Goal: Task Accomplishment & Management: Use online tool/utility

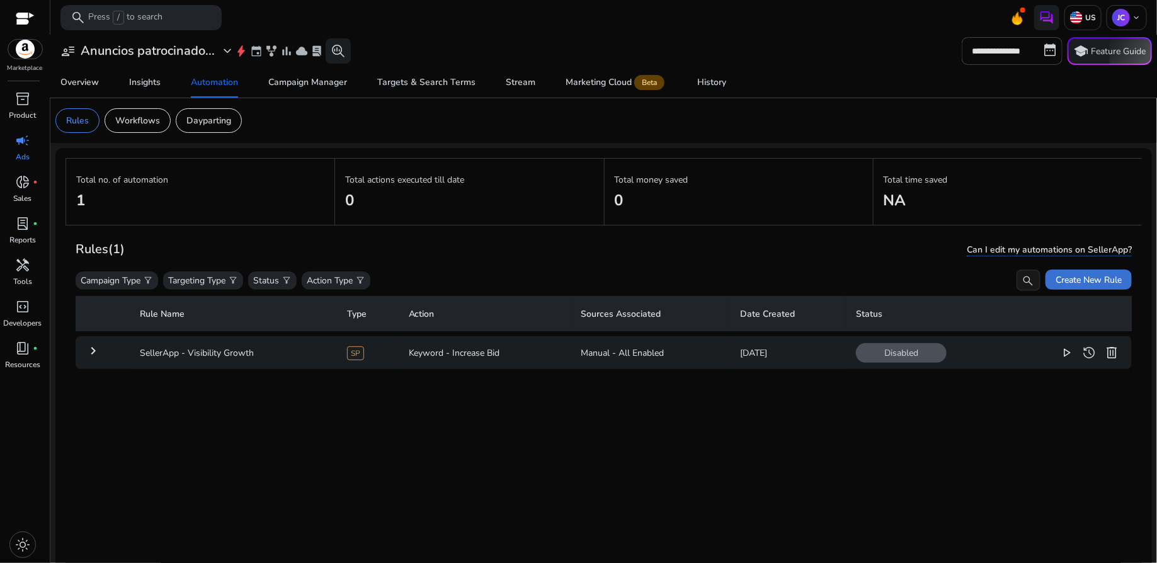
click at [1063, 283] on span "Create New Rule" at bounding box center [1089, 279] width 66 height 13
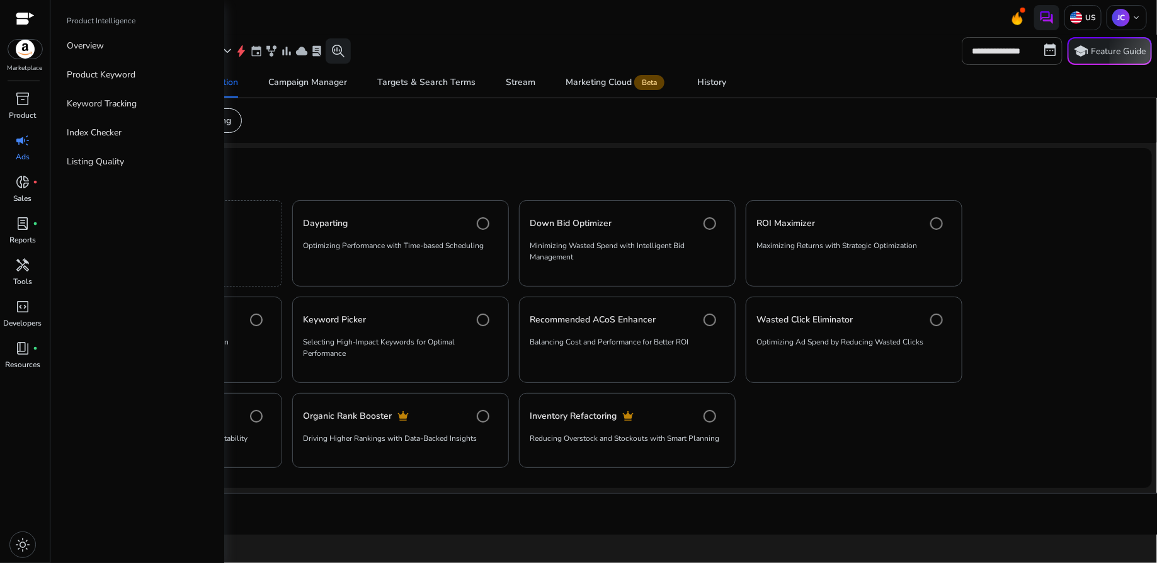
click at [16, 144] on span "campaign" at bounding box center [22, 140] width 15 height 15
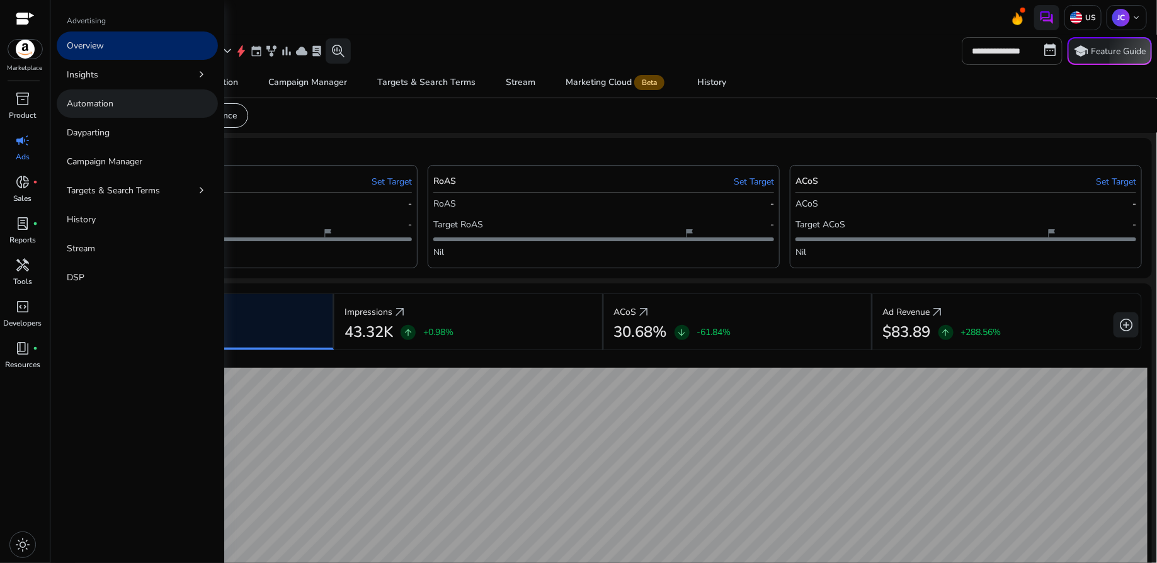
click at [88, 103] on p "Automation" at bounding box center [90, 103] width 47 height 13
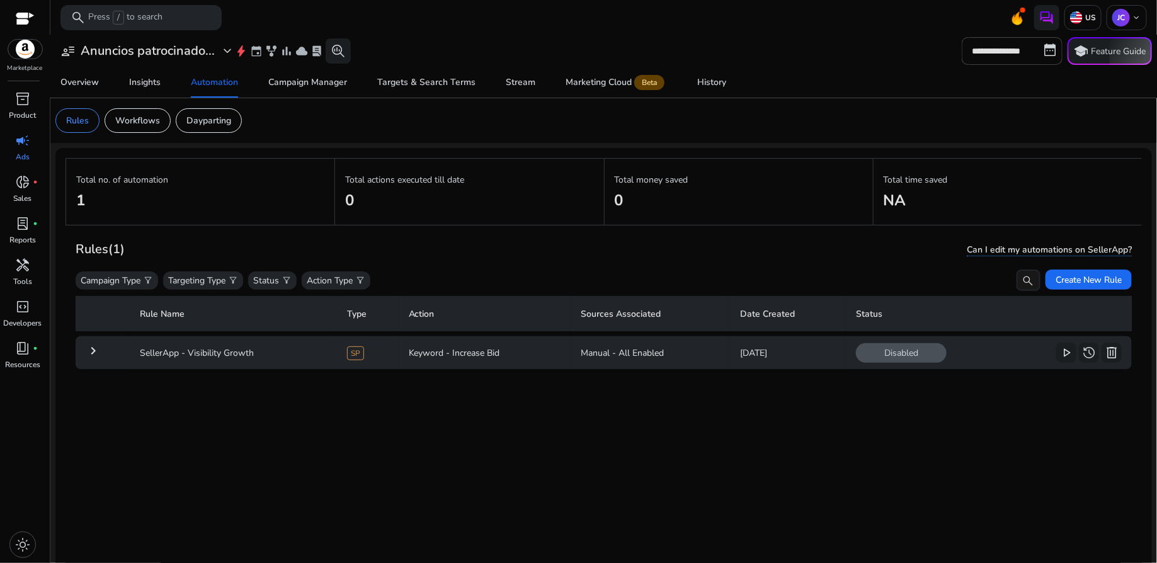
click at [92, 346] on mat-icon "keyboard_arrow_right" at bounding box center [93, 350] width 15 height 15
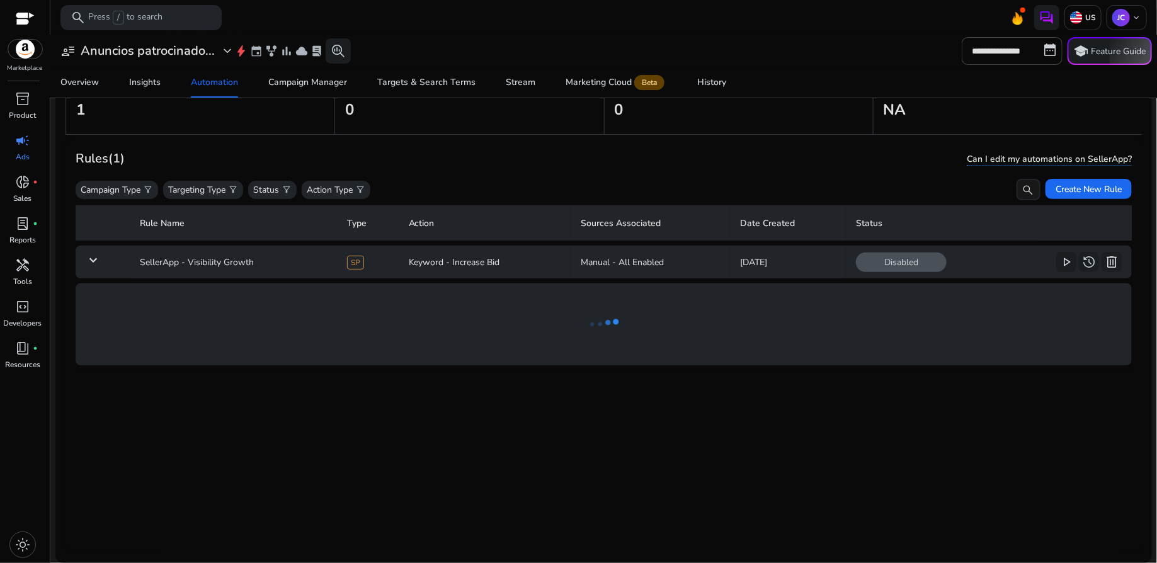
scroll to position [91, 0]
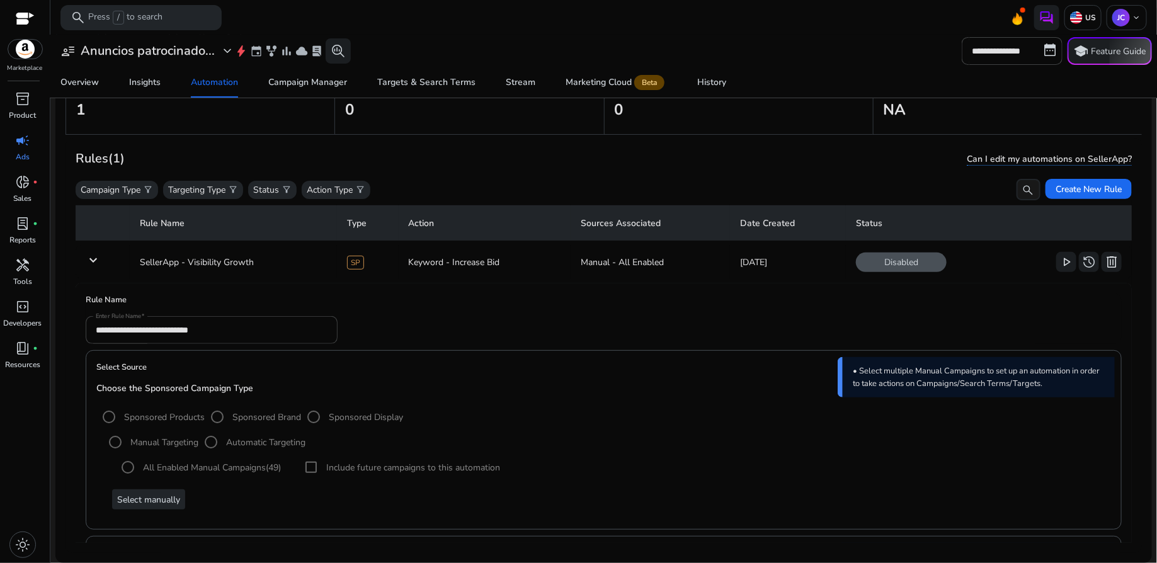
click at [545, 337] on form "**********" at bounding box center [604, 330] width 1036 height 28
click at [1099, 185] on span "Create New Rule" at bounding box center [1089, 189] width 66 height 13
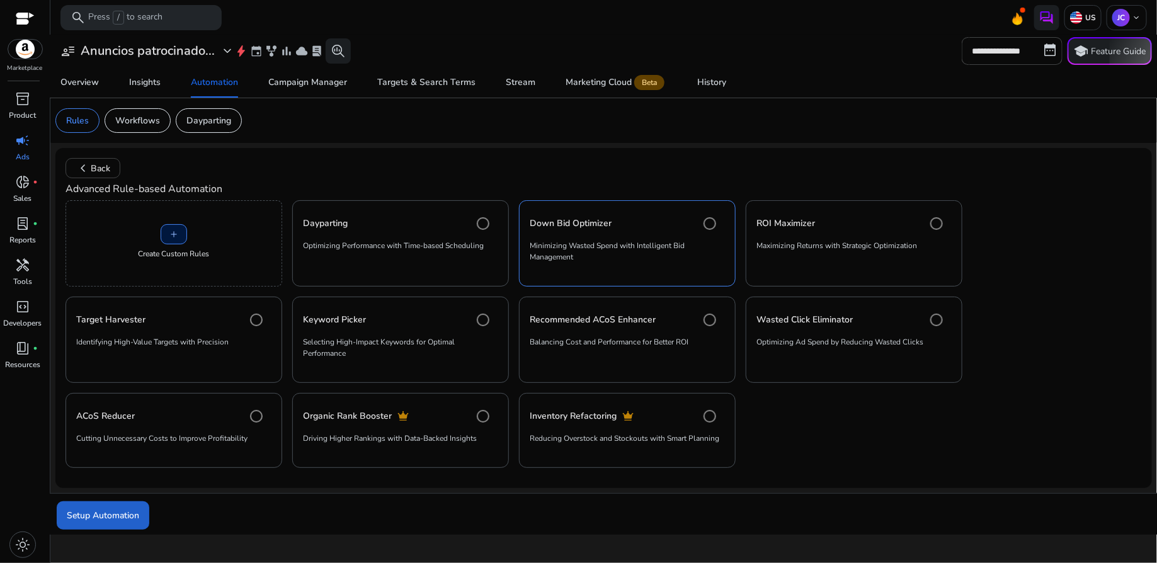
click at [99, 511] on span "Setup Automation" at bounding box center [103, 515] width 72 height 13
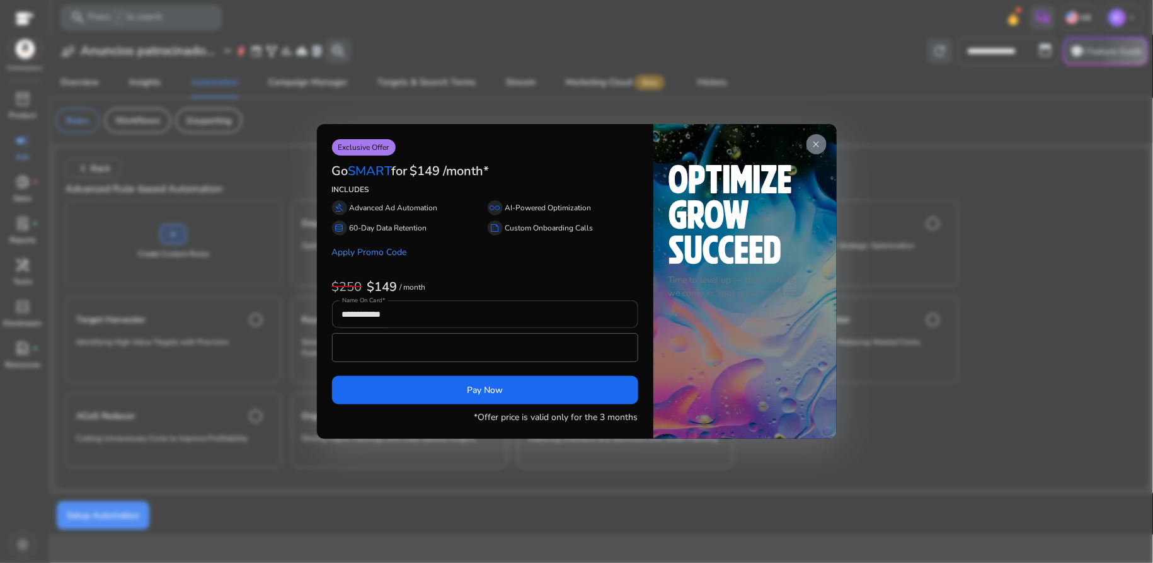
click at [877, 171] on div at bounding box center [576, 281] width 1153 height 563
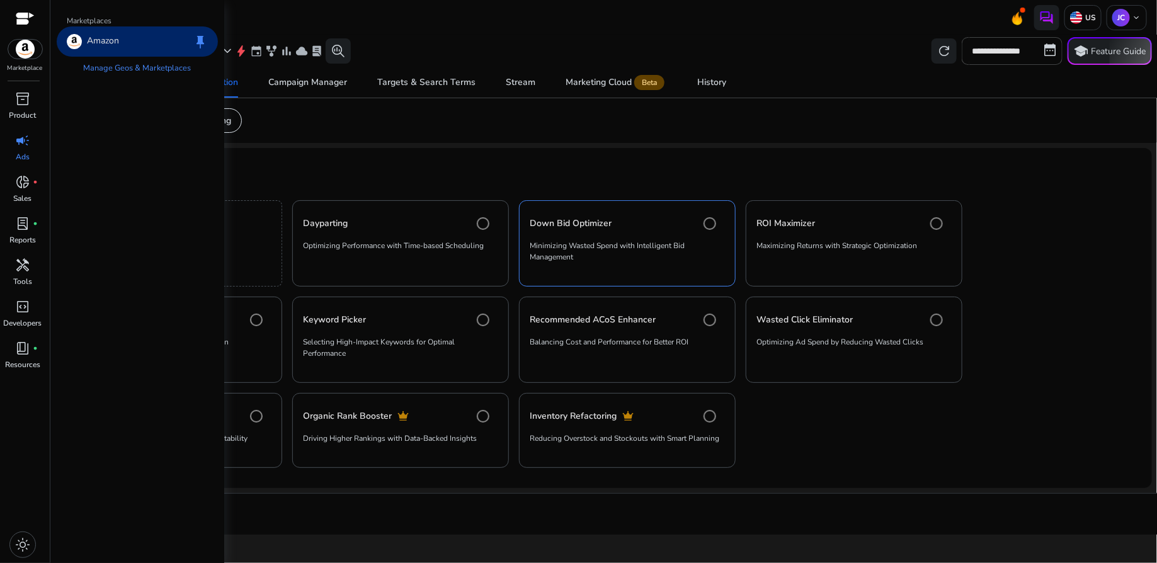
click at [24, 49] on img at bounding box center [25, 49] width 34 height 19
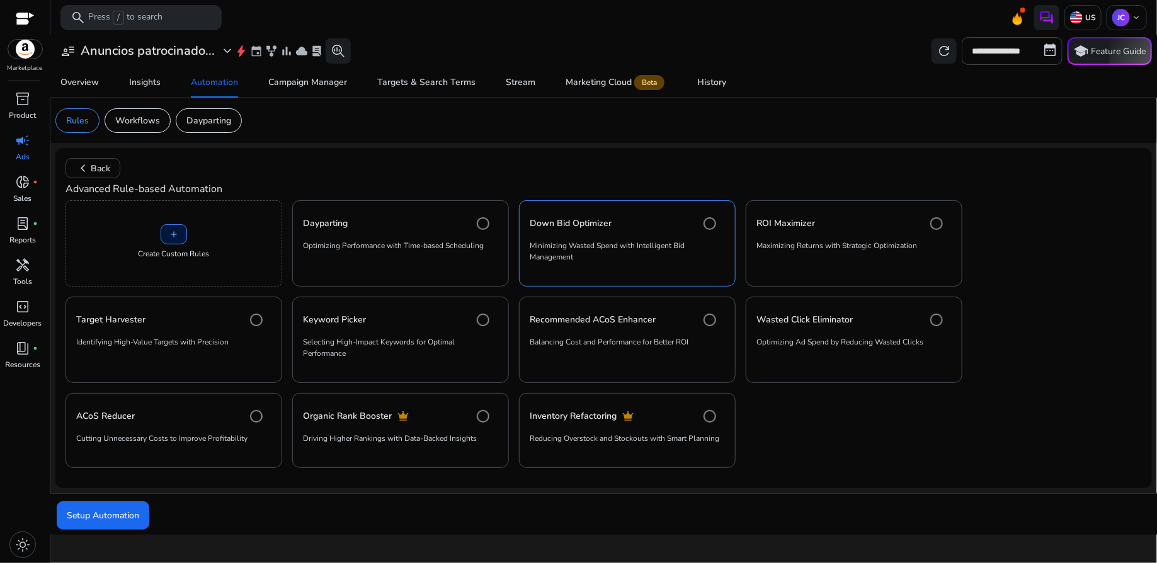
click at [18, 14] on div at bounding box center [25, 20] width 19 height 14
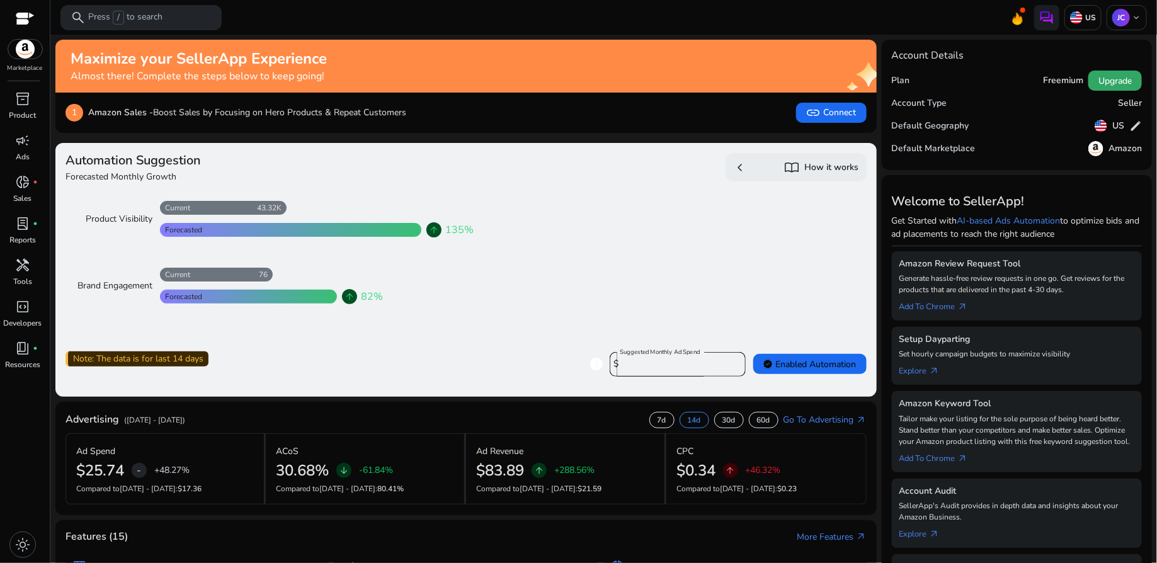
click at [1114, 85] on span "Upgrade" at bounding box center [1114, 80] width 33 height 13
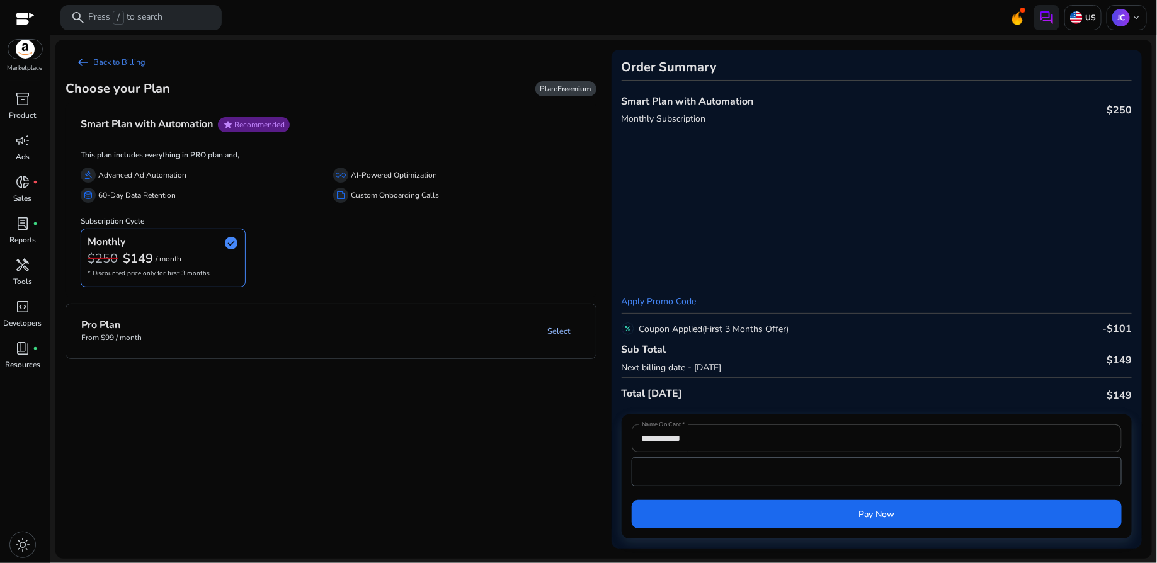
click at [562, 334] on link "Select" at bounding box center [559, 331] width 43 height 23
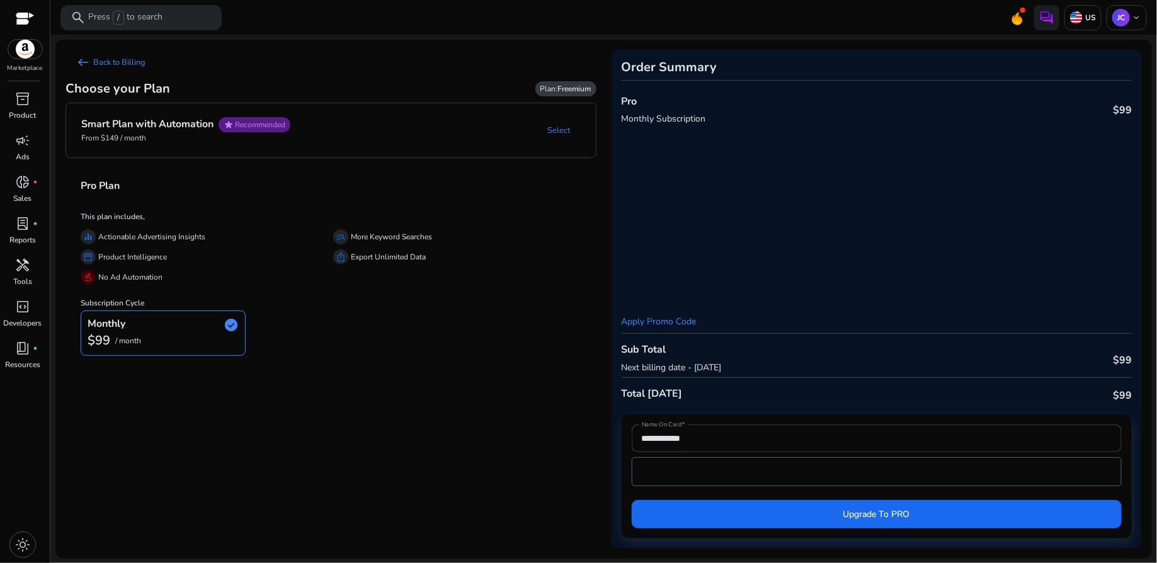
click at [384, 315] on div "Monthly check_circle $99 / month" at bounding box center [331, 333] width 501 height 45
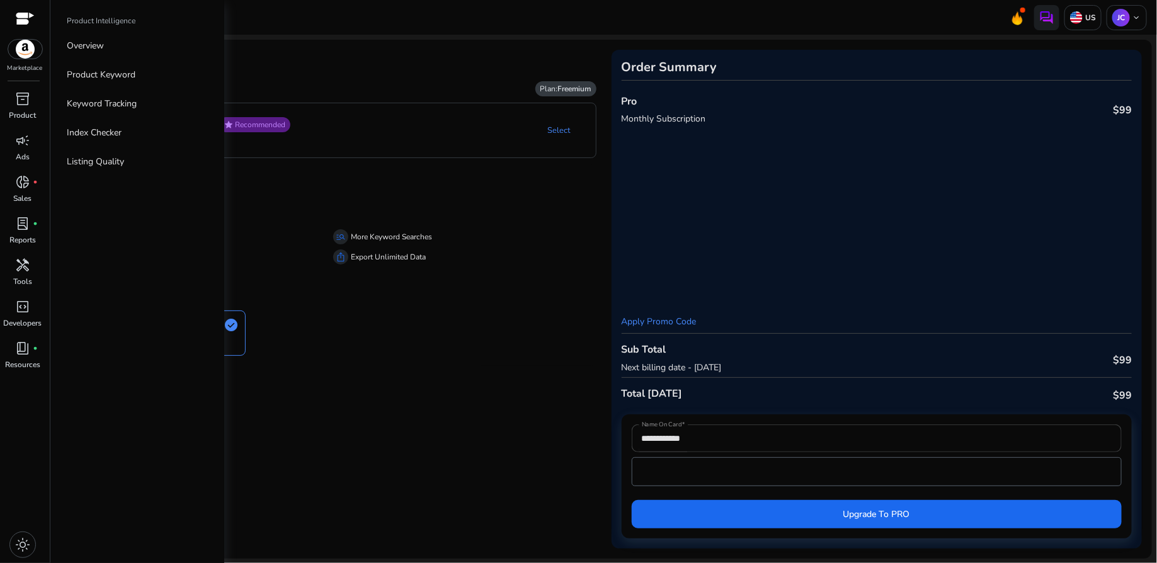
click at [21, 41] on img at bounding box center [25, 49] width 34 height 19
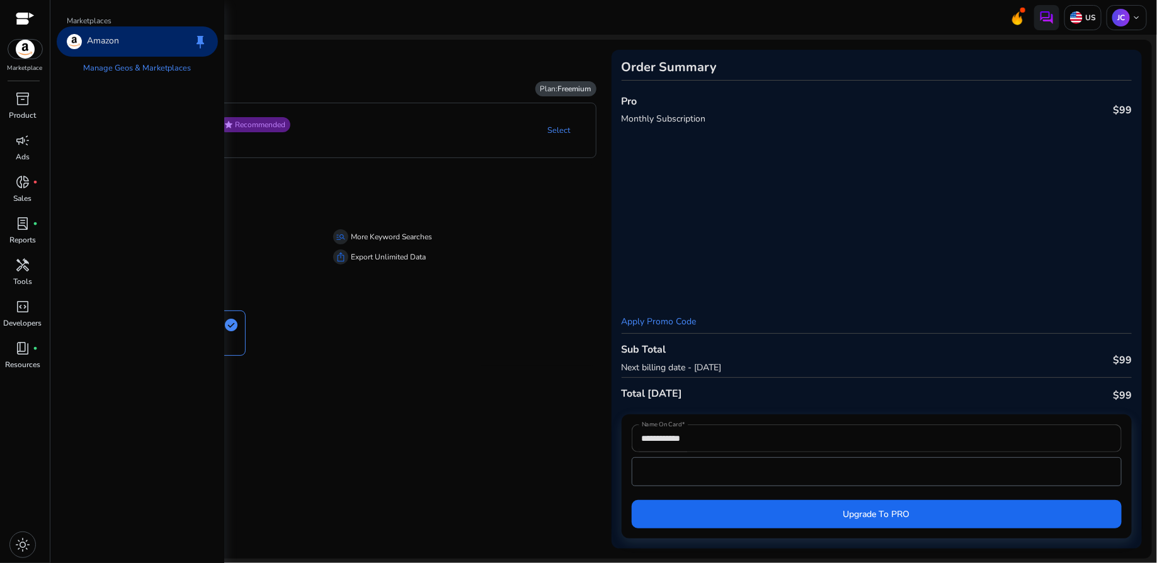
click at [17, 10] on div at bounding box center [25, 19] width 19 height 19
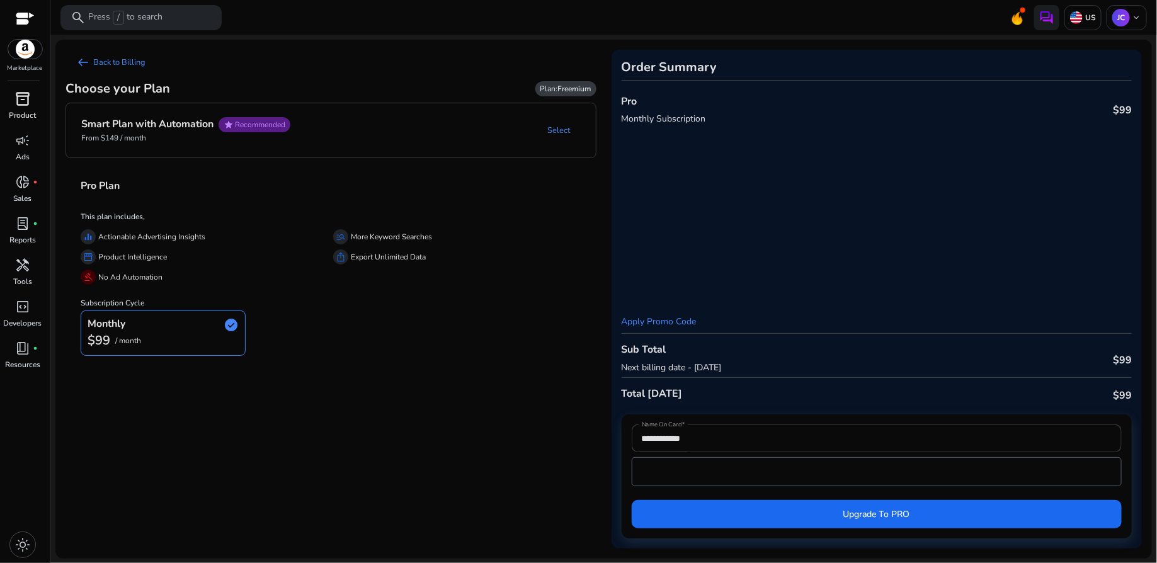
click at [23, 97] on span "inventory_2" at bounding box center [22, 98] width 15 height 15
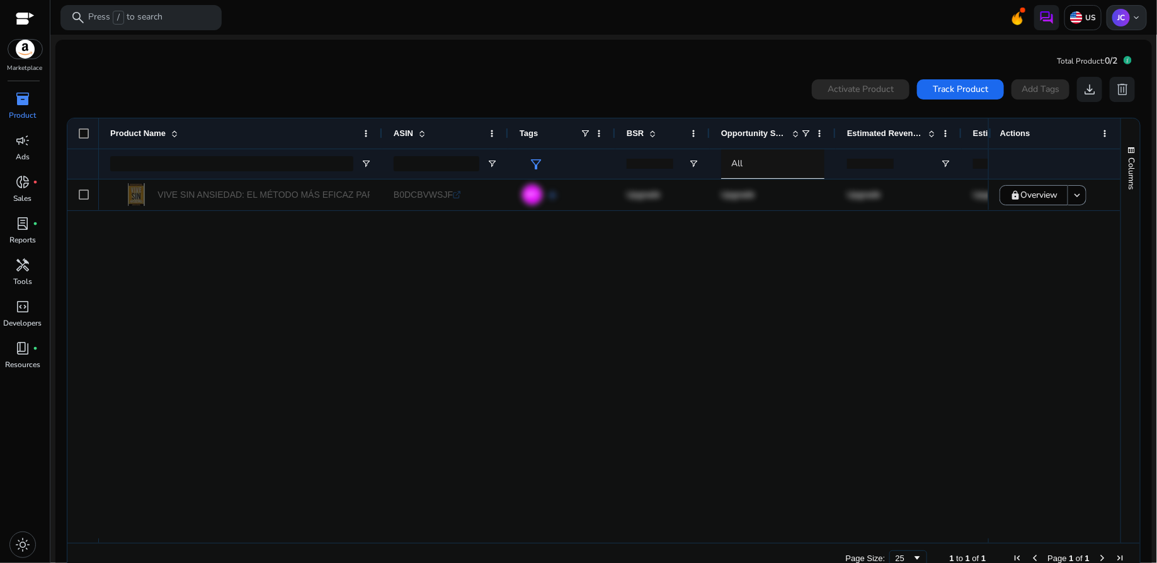
click at [1131, 20] on span "keyboard_arrow_down" at bounding box center [1136, 18] width 10 height 10
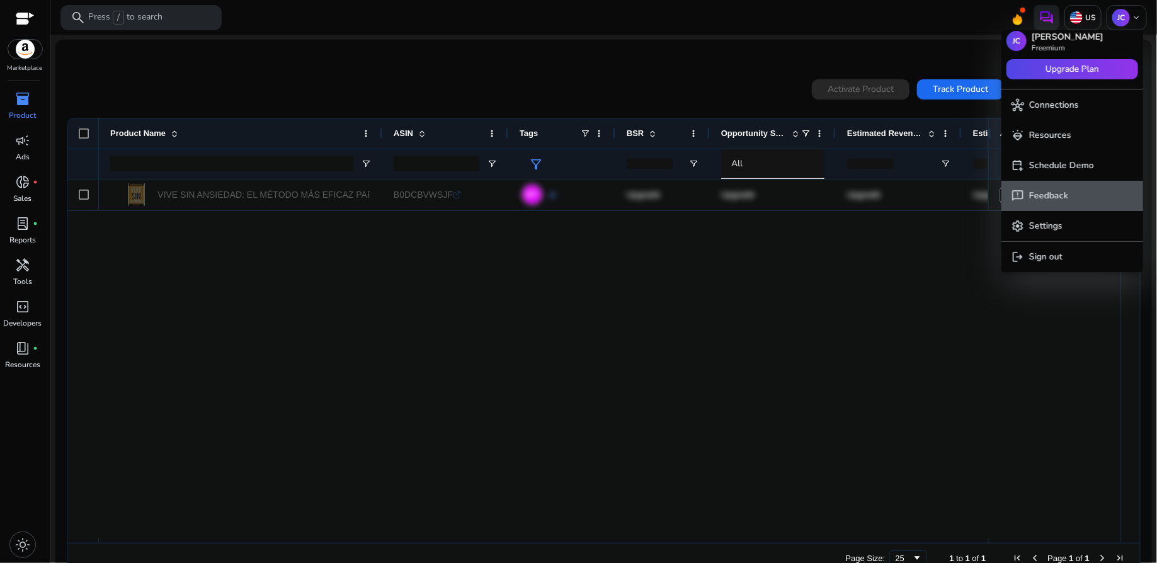
click at [1071, 187] on button "feedback Feedback" at bounding box center [1072, 196] width 142 height 30
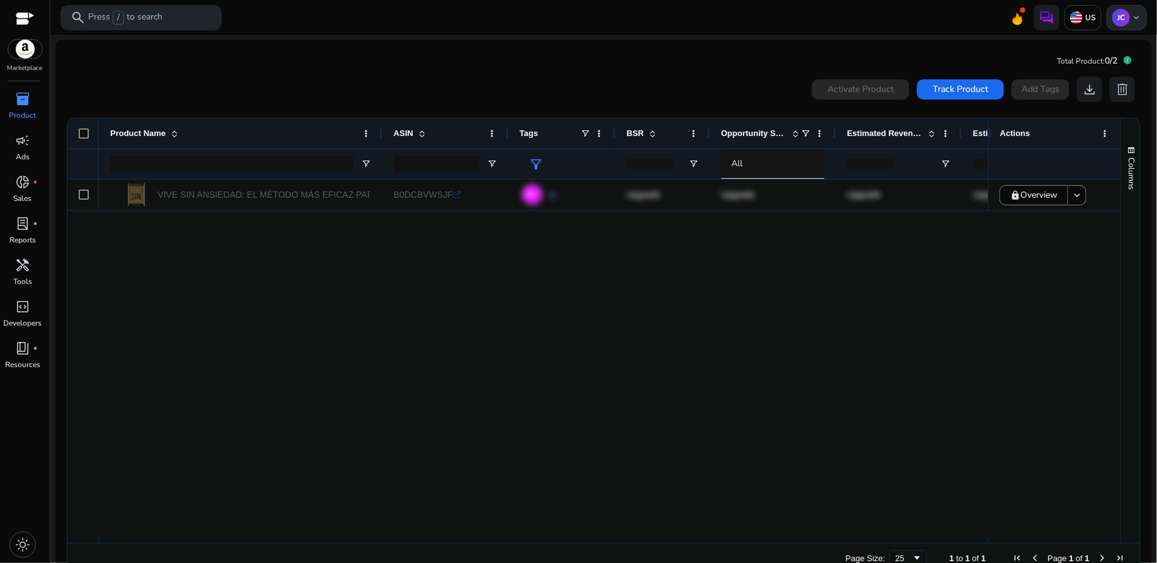
click at [1134, 13] on span "keyboard_arrow_down" at bounding box center [1136, 18] width 10 height 10
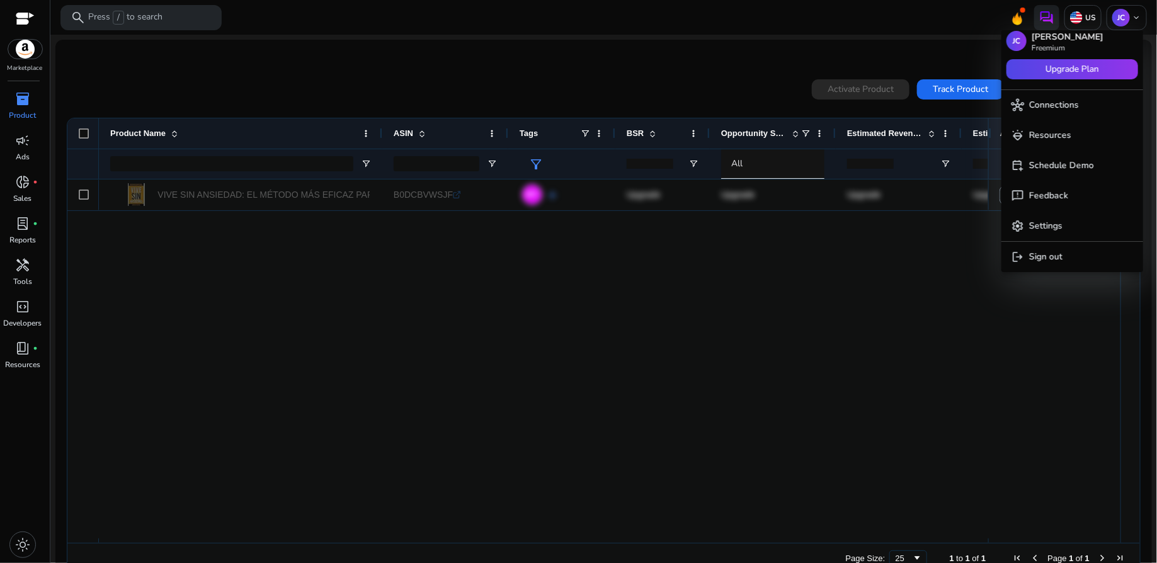
click at [1046, 22] on div at bounding box center [578, 281] width 1157 height 563
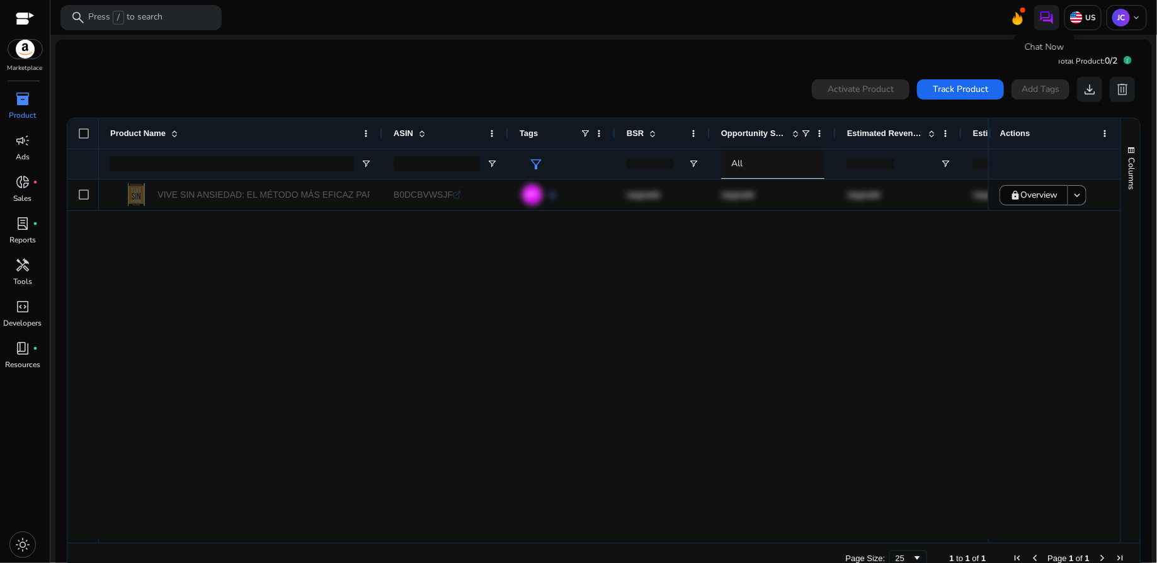
click at [1046, 22] on img at bounding box center [1046, 17] width 15 height 15
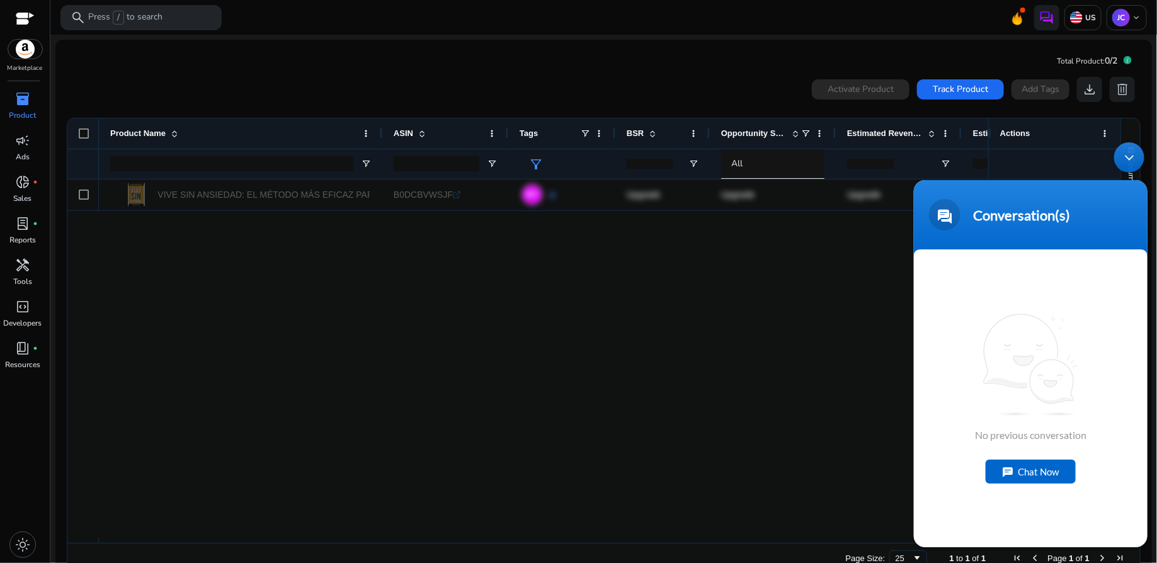
click at [1031, 471] on div "Chat Now" at bounding box center [1030, 471] width 90 height 24
type textarea "**"
click at [1131, 528] on em at bounding box center [1130, 531] width 12 height 17
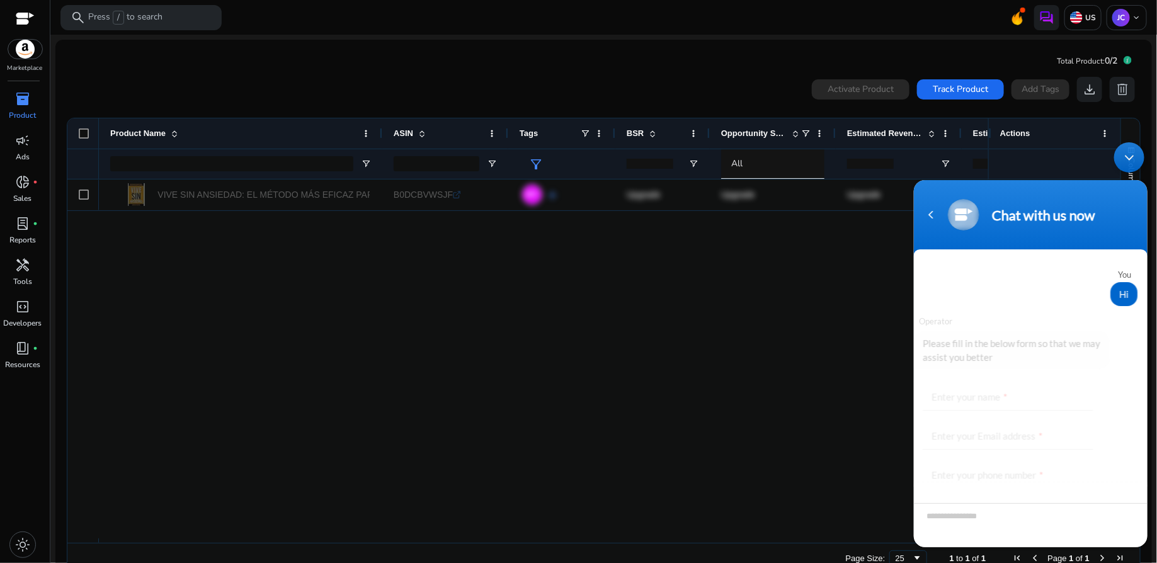
scroll to position [56, 0]
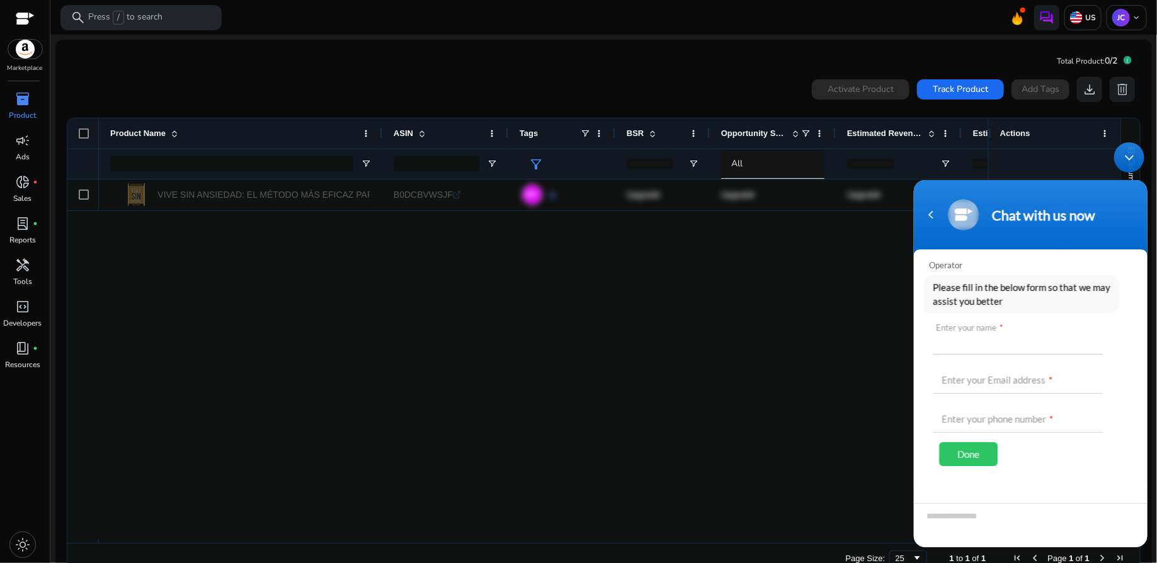
click at [1034, 345] on input "text" at bounding box center [1017, 339] width 170 height 30
type input "*****"
click at [1025, 381] on input "text" at bounding box center [1017, 378] width 170 height 30
type input "**********"
click at [1017, 423] on input "text" at bounding box center [1017, 417] width 170 height 30
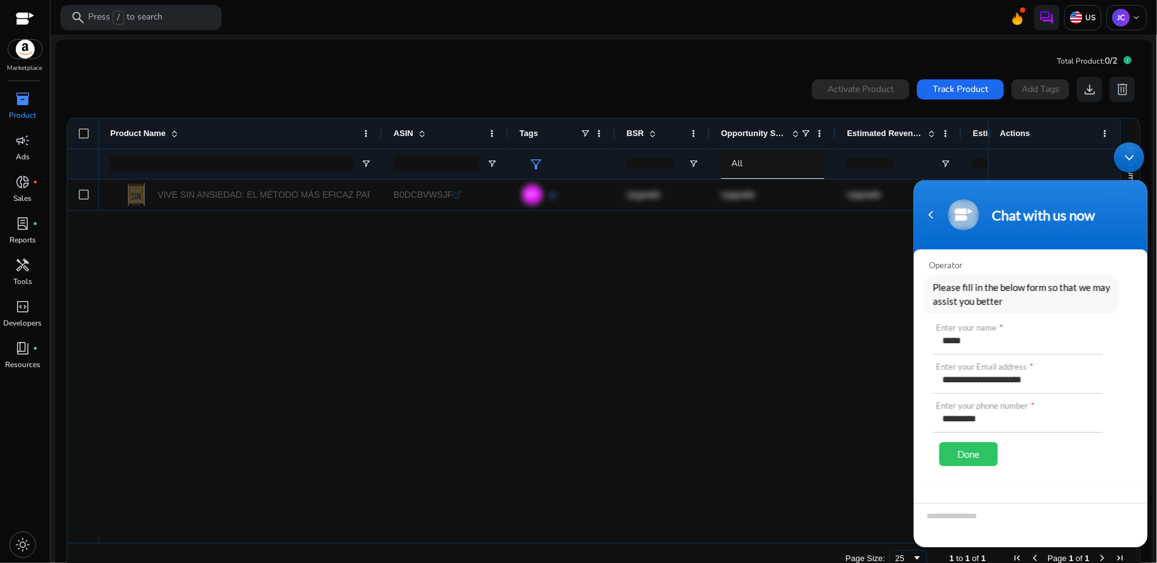
type input "*********"
click at [986, 458] on div "Done" at bounding box center [967, 454] width 59 height 24
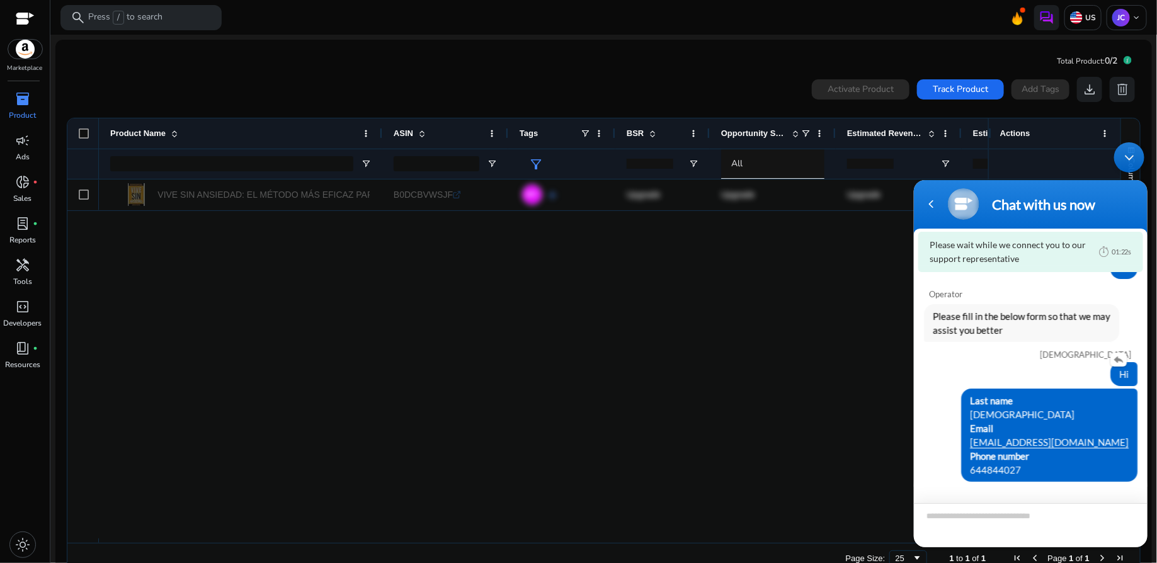
scroll to position [4, 0]
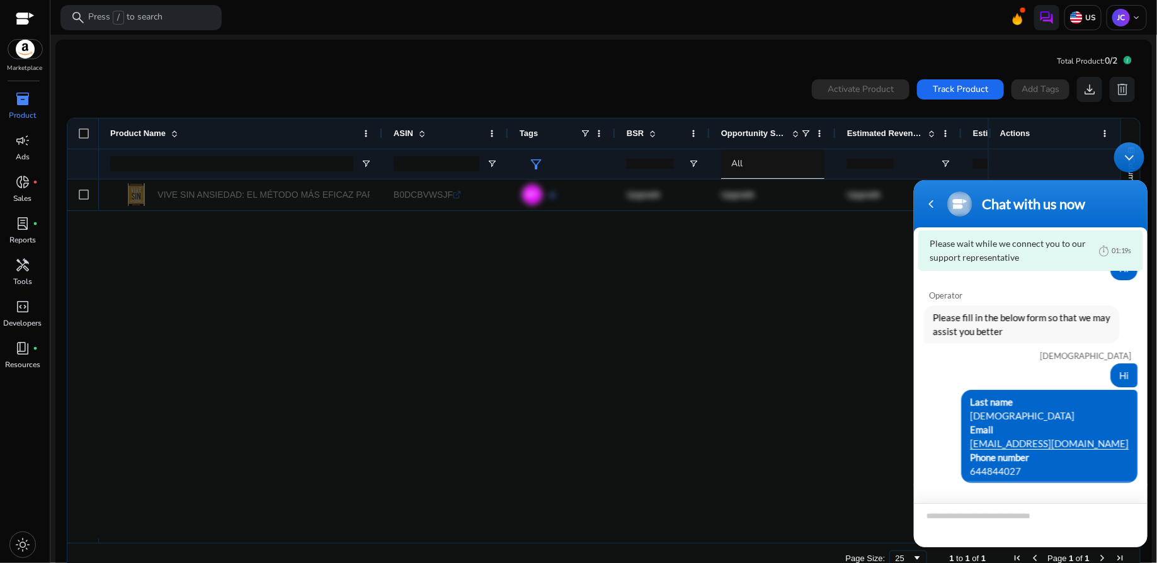
click at [953, 516] on textarea "Type your message and hit 'Enter'" at bounding box center [1030, 525] width 234 height 44
click at [986, 540] on textarea "**********" at bounding box center [1030, 525] width 234 height 44
click at [1072, 539] on textarea "**********" at bounding box center [1030, 525] width 234 height 44
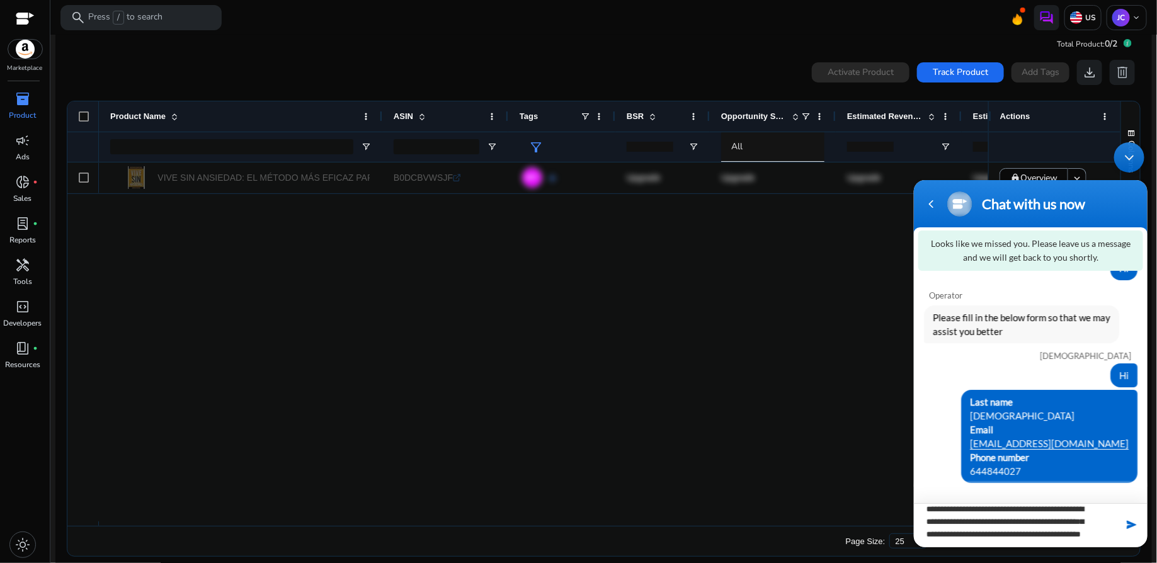
scroll to position [23, 0]
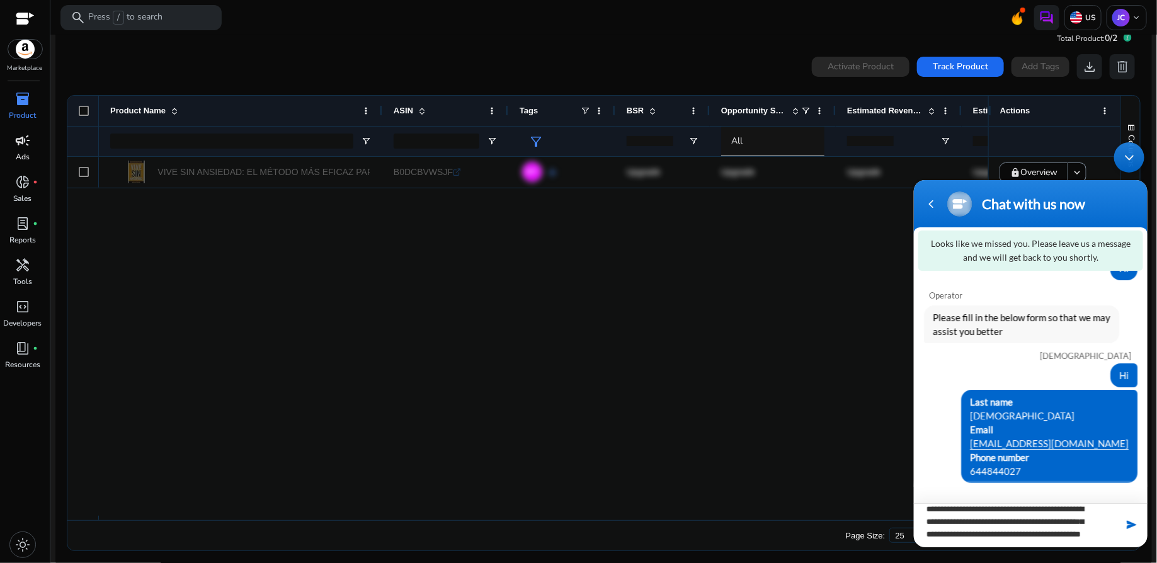
type textarea "**********"
click at [1114, 20] on p "JC" at bounding box center [1121, 18] width 18 height 18
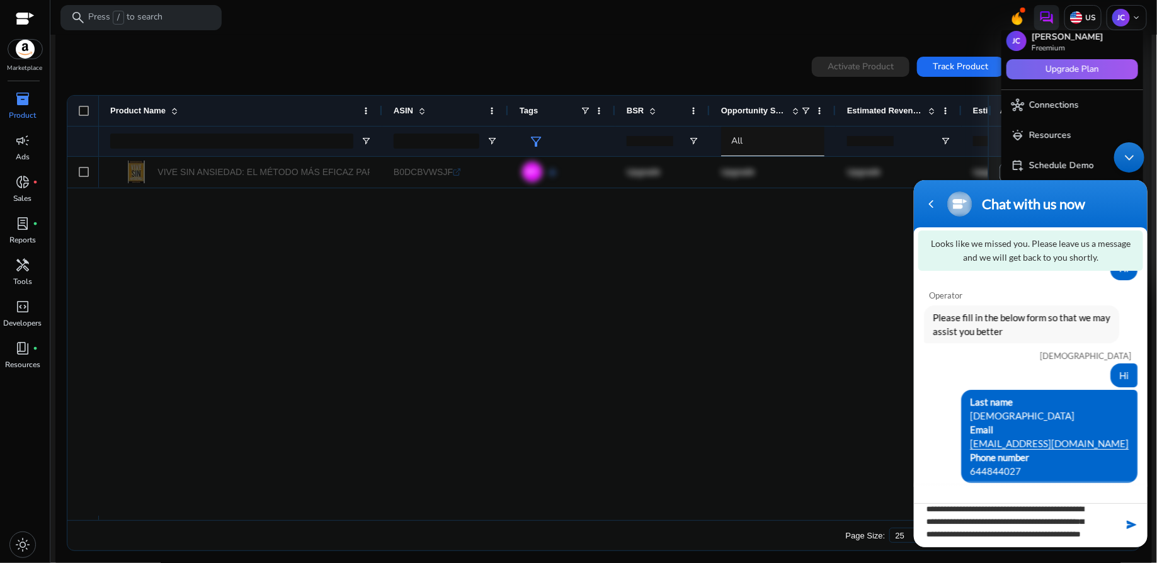
click at [1075, 69] on span "Upgrade Plan" at bounding box center [1073, 69] width 54 height 14
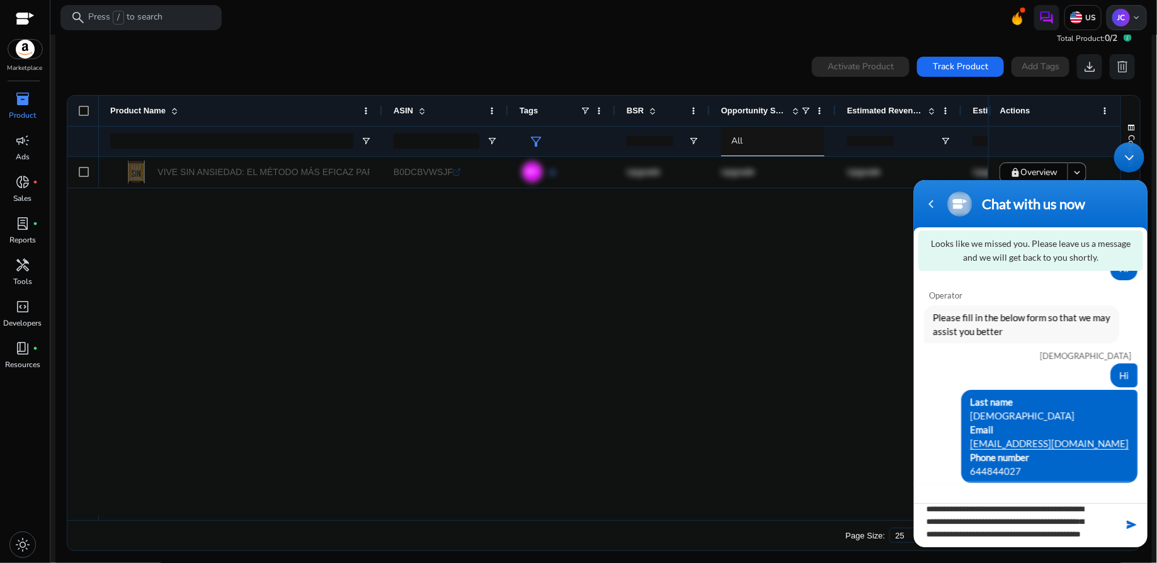
click at [1122, 13] on p "JC" at bounding box center [1121, 18] width 18 height 18
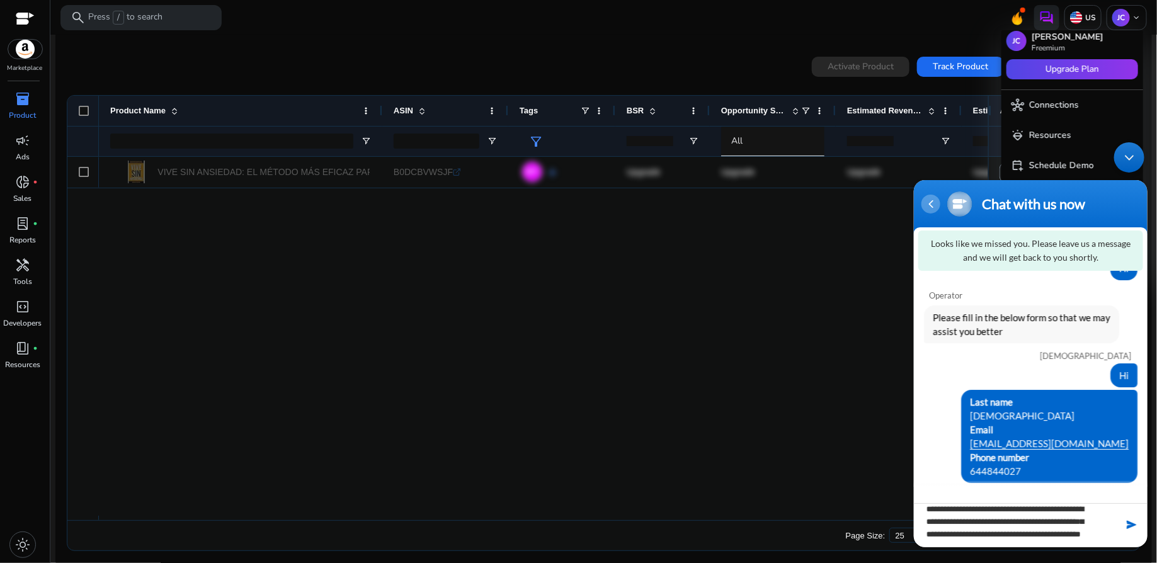
click at [933, 208] on div "Navigation go back" at bounding box center [930, 203] width 19 height 19
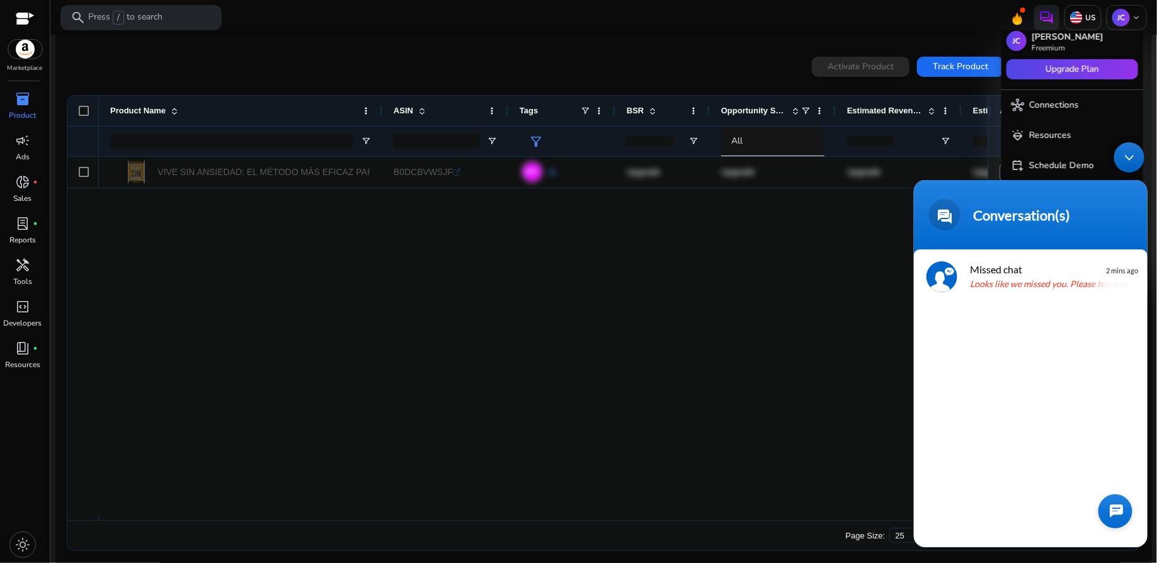
click at [933, 208] on span at bounding box center [943, 213] width 31 height 31
click at [1101, 69] on span at bounding box center [1072, 69] width 132 height 30
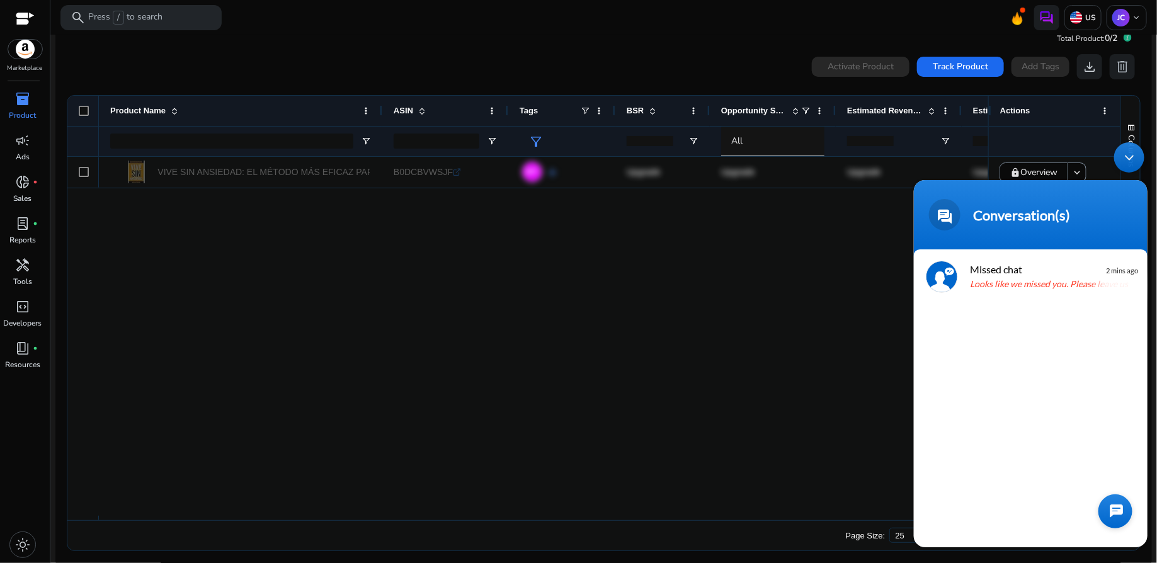
click at [1131, 163] on div "Minimize live chat window" at bounding box center [1129, 157] width 30 height 30
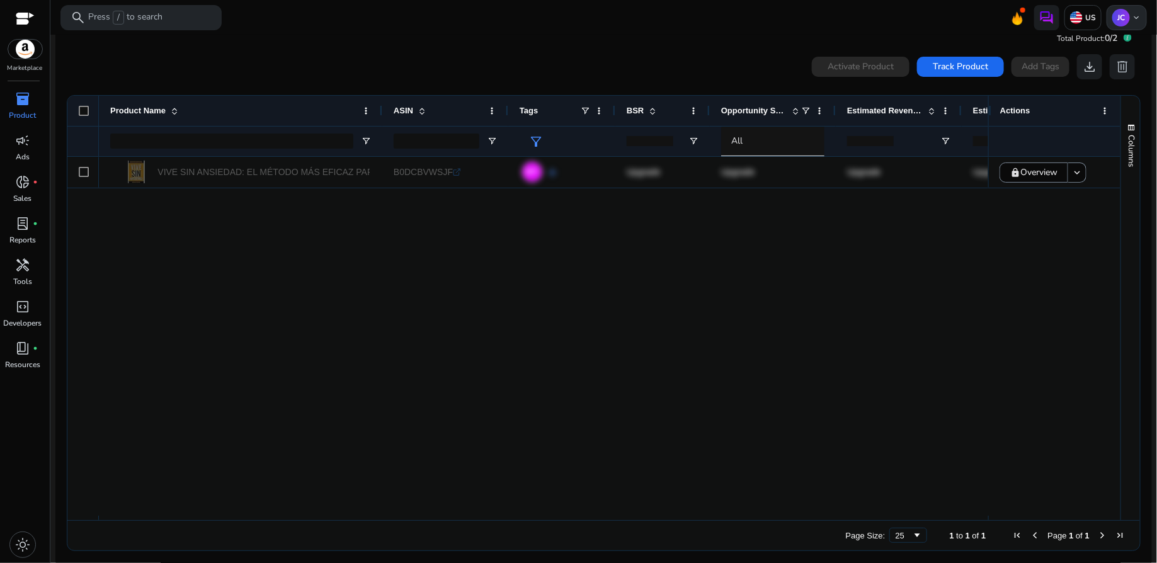
click at [1131, 16] on span "keyboard_arrow_down" at bounding box center [1136, 18] width 10 height 10
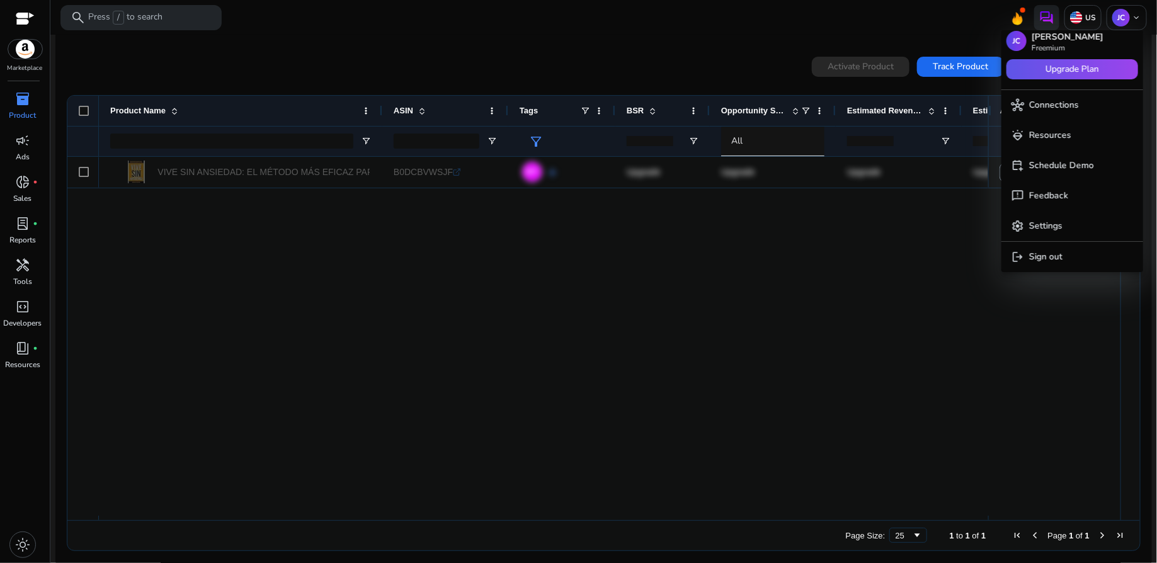
click at [1090, 70] on span "Upgrade Plan" at bounding box center [1073, 69] width 54 height 14
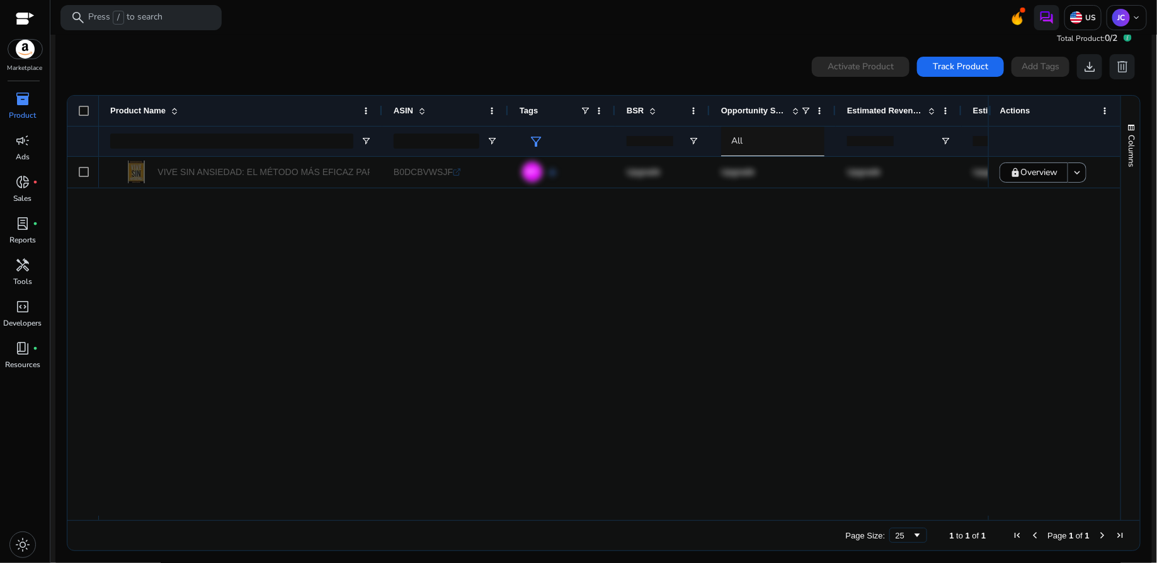
scroll to position [27, 0]
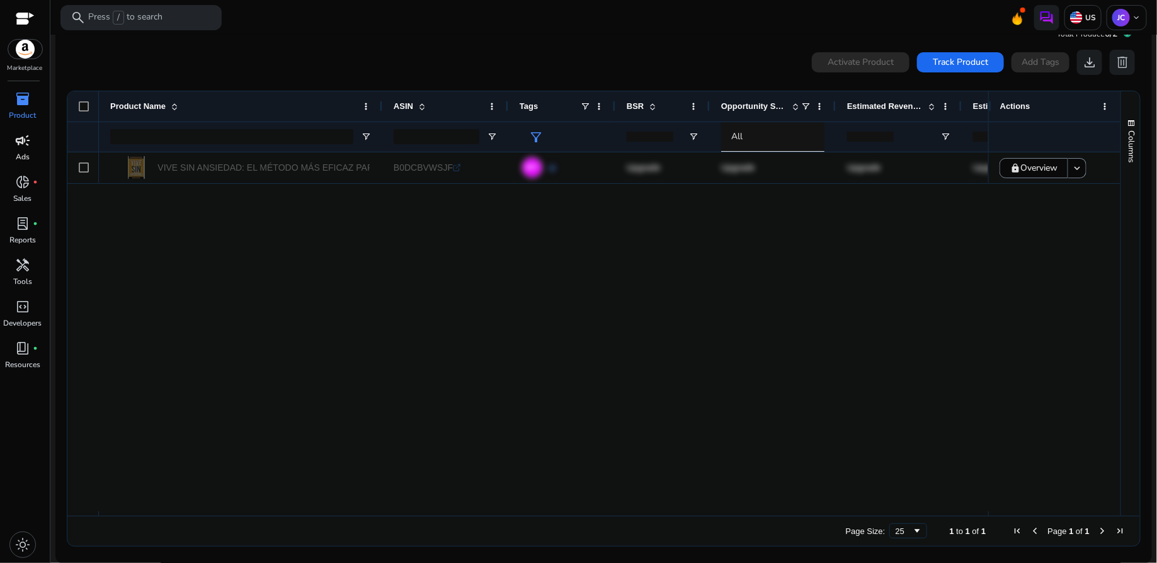
click at [21, 146] on span "campaign" at bounding box center [22, 140] width 15 height 15
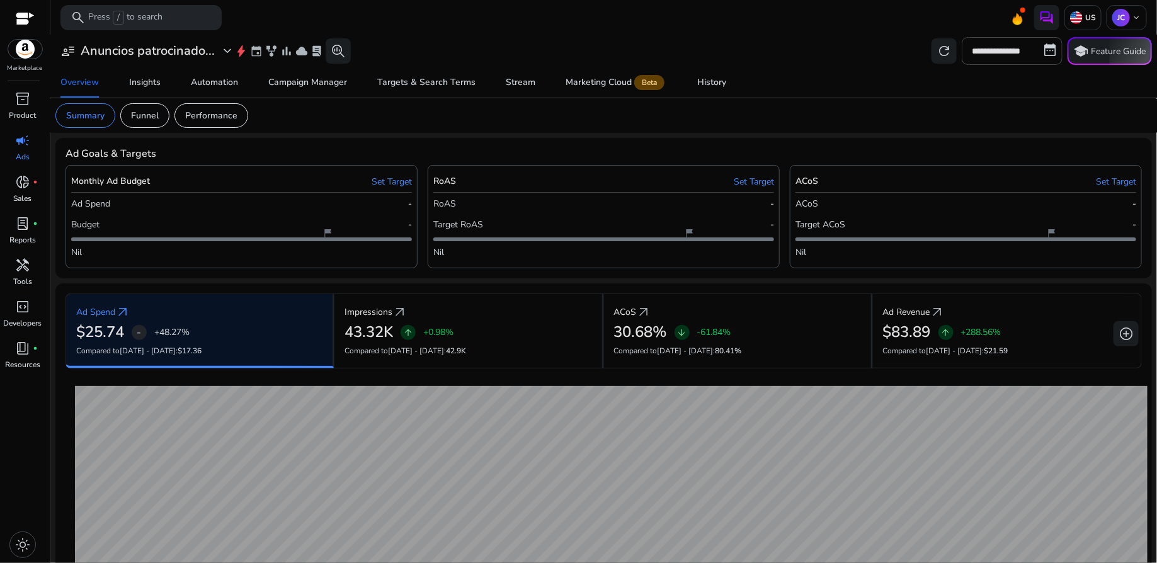
click at [25, 145] on span "campaign" at bounding box center [22, 140] width 15 height 15
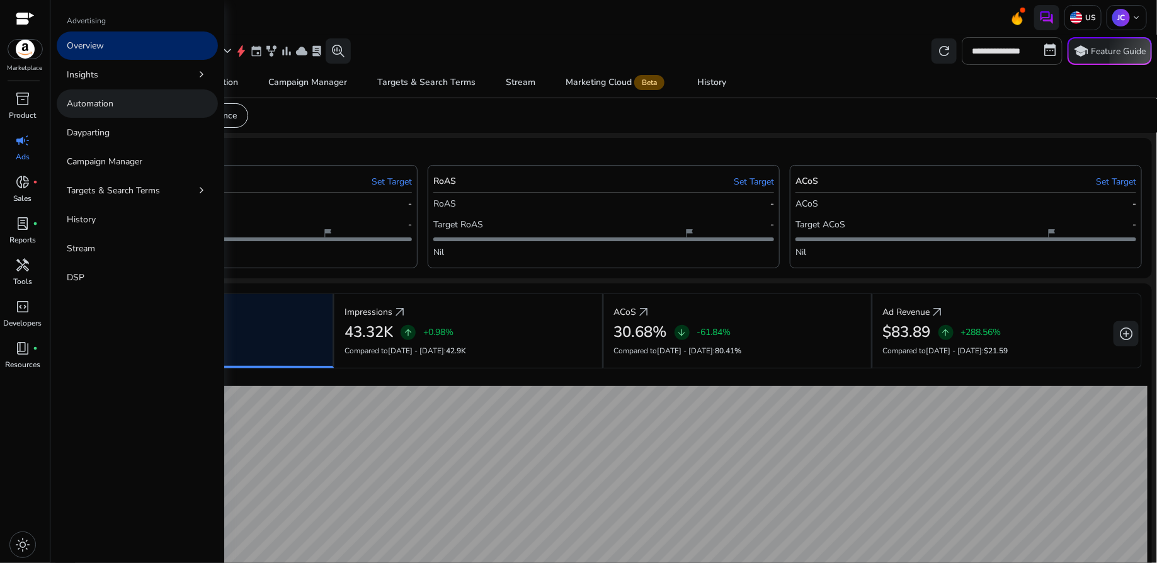
click at [100, 105] on p "Automation" at bounding box center [90, 103] width 47 height 13
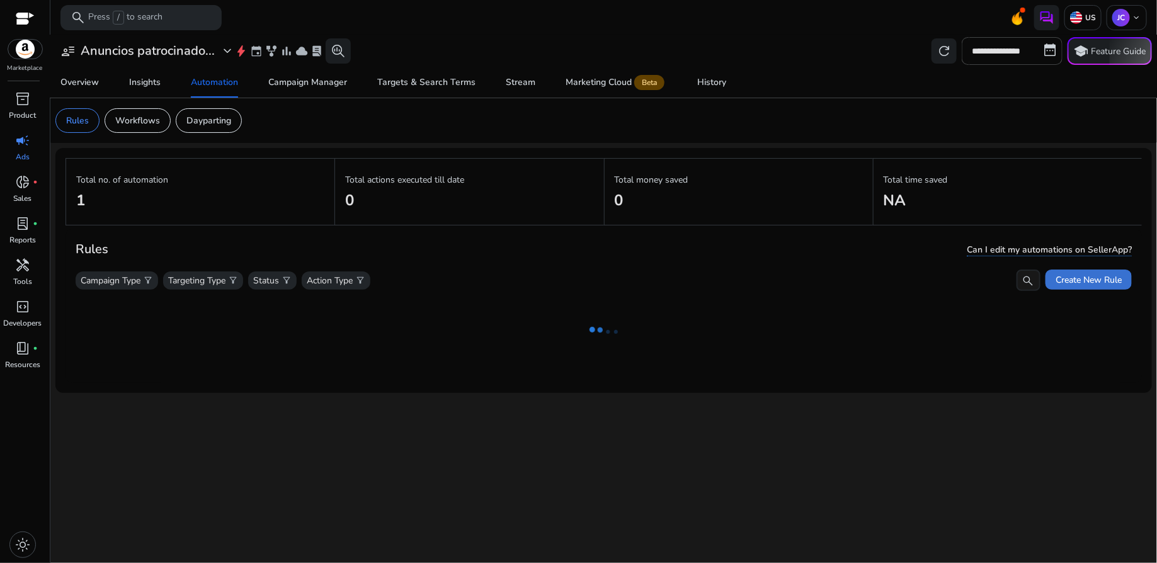
click at [1068, 282] on span "Create New Rule" at bounding box center [1089, 279] width 66 height 13
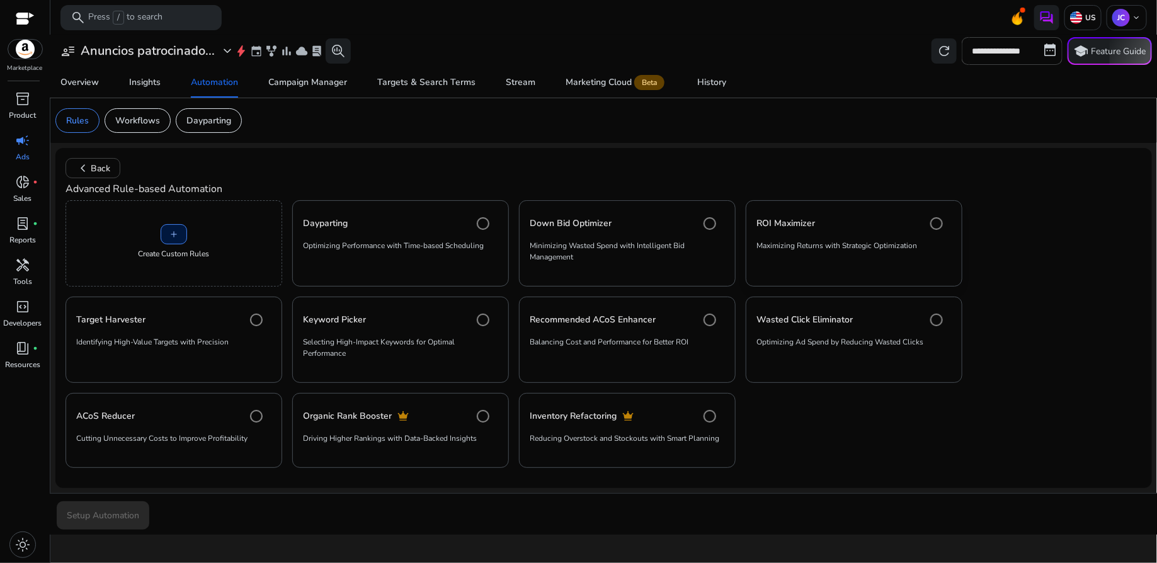
click at [903, 256] on p "Maximizing Returns with Strategic Optimization" at bounding box center [853, 250] width 195 height 21
click at [129, 509] on span "Setup Automation" at bounding box center [103, 515] width 72 height 13
click at [1049, 20] on img at bounding box center [1046, 17] width 15 height 15
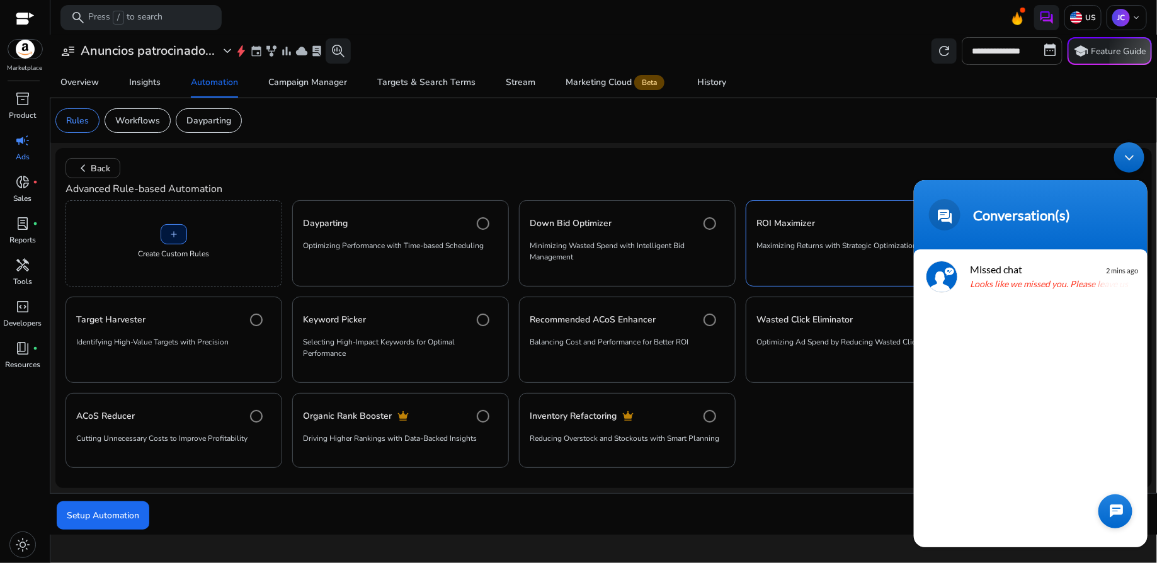
click at [1108, 502] on div at bounding box center [1115, 511] width 34 height 34
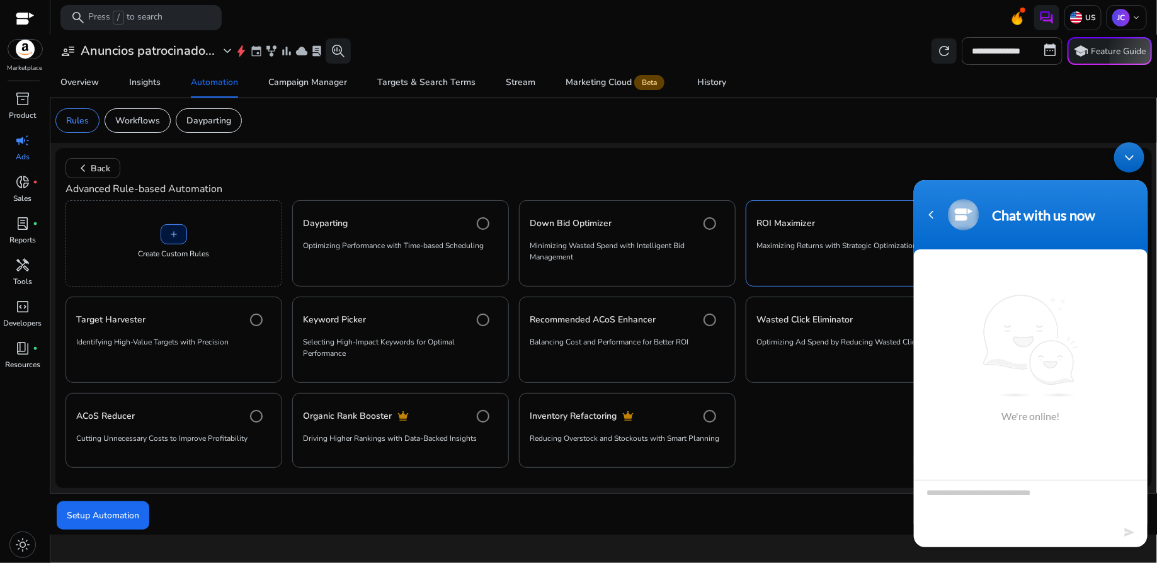
click at [1025, 503] on textarea "Type your message and hit 'Enter'" at bounding box center [1030, 501] width 234 height 44
type textarea "**********"
click at [1131, 535] on em at bounding box center [1130, 531] width 12 height 17
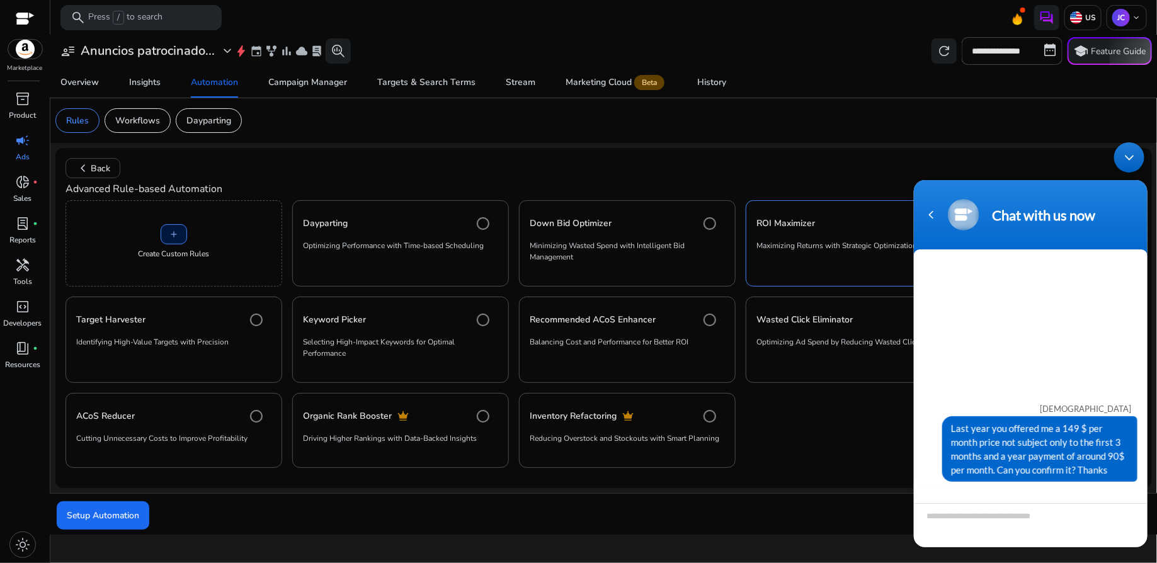
scroll to position [98, 0]
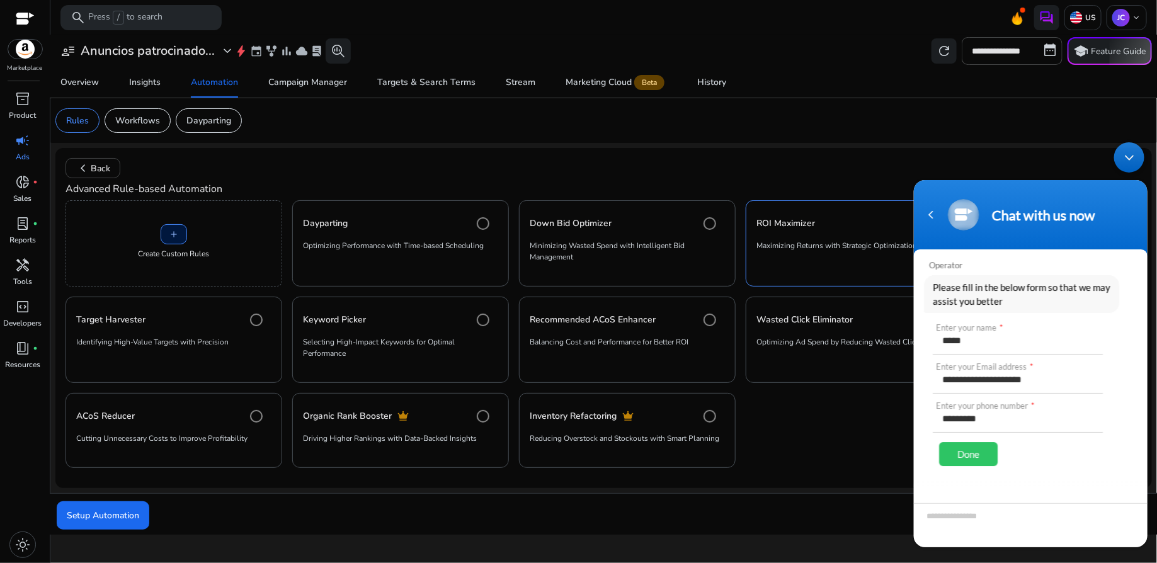
click at [980, 452] on div "Done" at bounding box center [967, 454] width 59 height 24
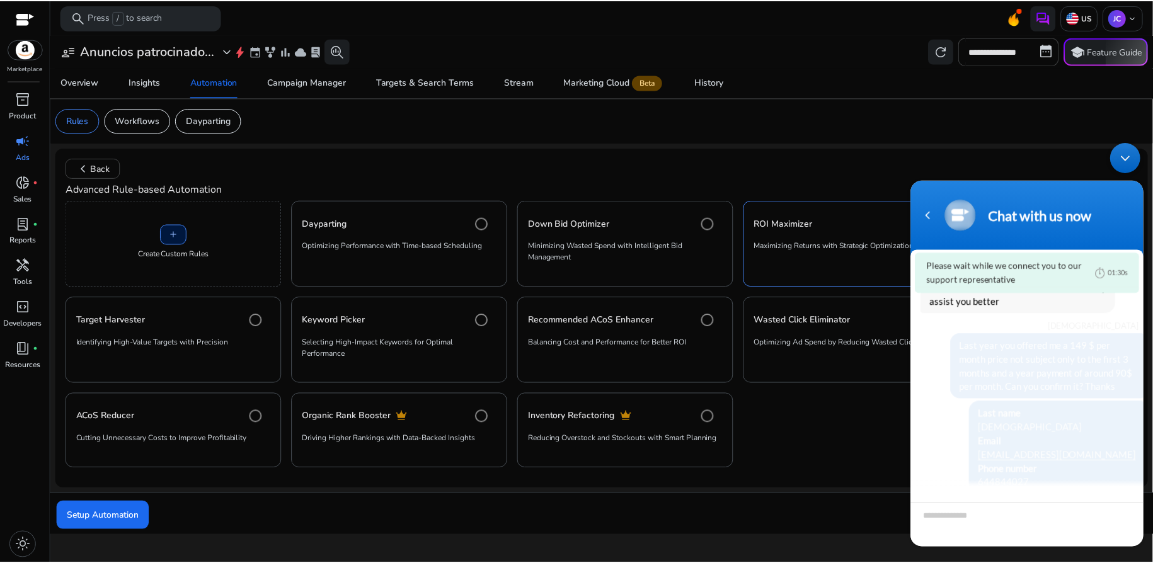
scroll to position [109, 0]
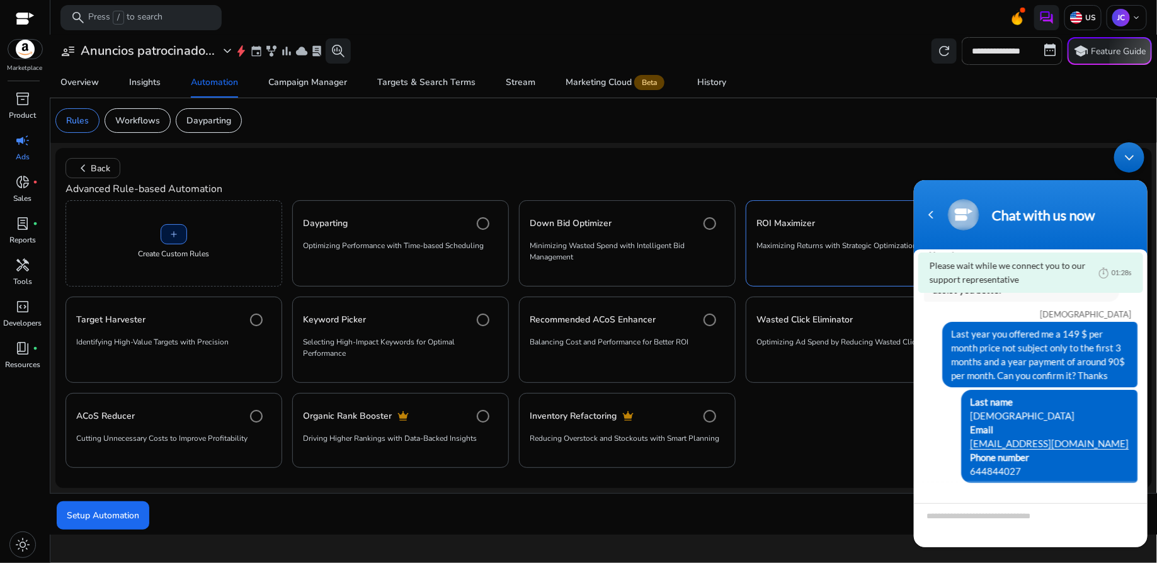
click at [1135, 166] on div "Minimize live chat window" at bounding box center [1129, 157] width 30 height 30
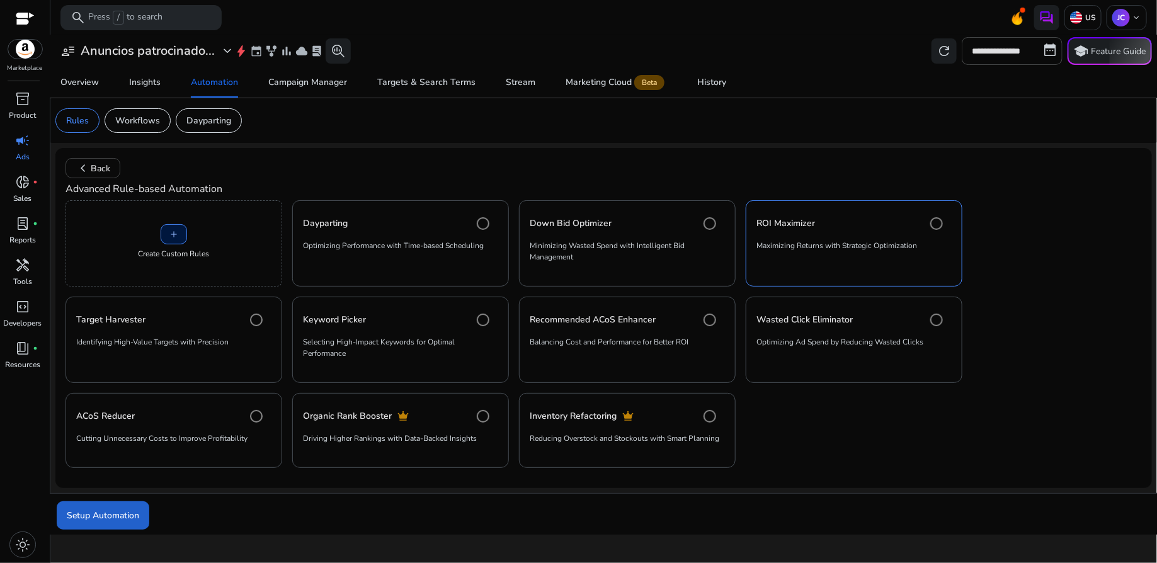
click at [120, 514] on span "Setup Automation" at bounding box center [103, 515] width 72 height 13
